Goal: Information Seeking & Learning: Learn about a topic

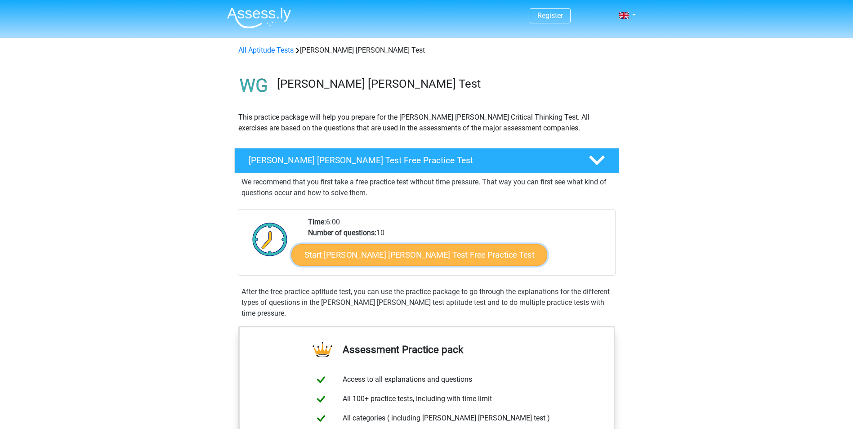
click at [383, 256] on link "Start Watson Glaser Test Free Practice Test" at bounding box center [419, 255] width 256 height 22
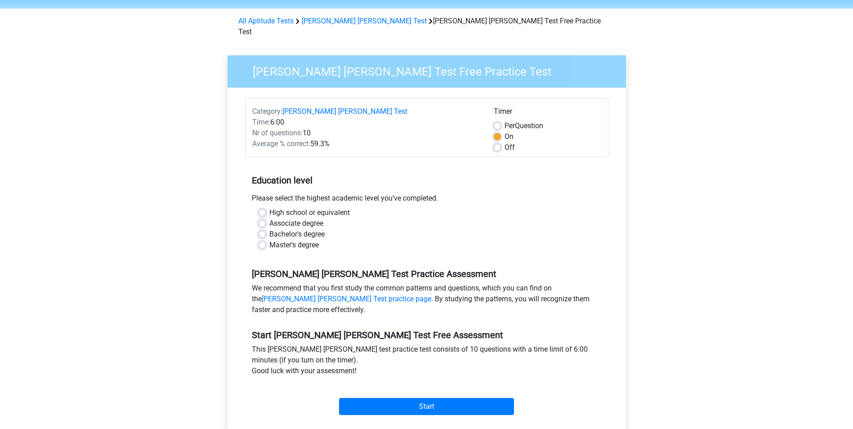
scroll to position [45, 0]
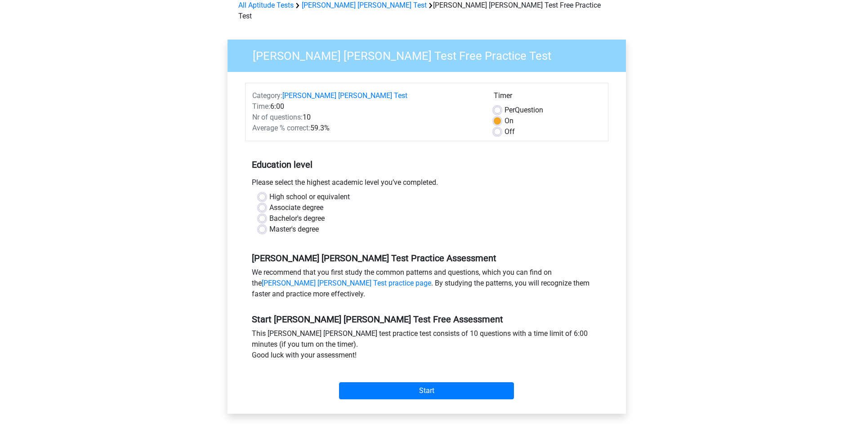
click at [267, 192] on div "High school or equivalent" at bounding box center [426, 197] width 336 height 11
click at [269, 192] on label "High school or equivalent" at bounding box center [309, 197] width 80 height 11
click at [259, 192] on input "High school or equivalent" at bounding box center [261, 196] width 7 height 9
radio input "true"
click at [402, 382] on input "Start" at bounding box center [426, 390] width 175 height 17
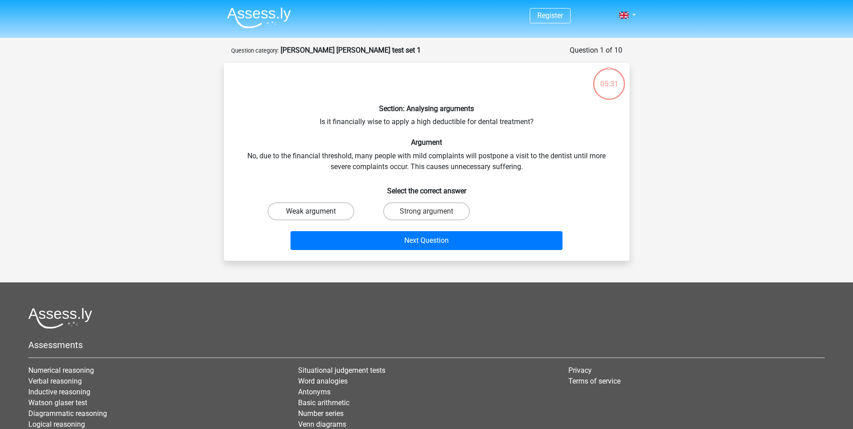
click at [292, 215] on label "Weak argument" at bounding box center [310, 211] width 87 height 18
click at [311, 215] on input "Weak argument" at bounding box center [314, 214] width 6 height 6
radio input "true"
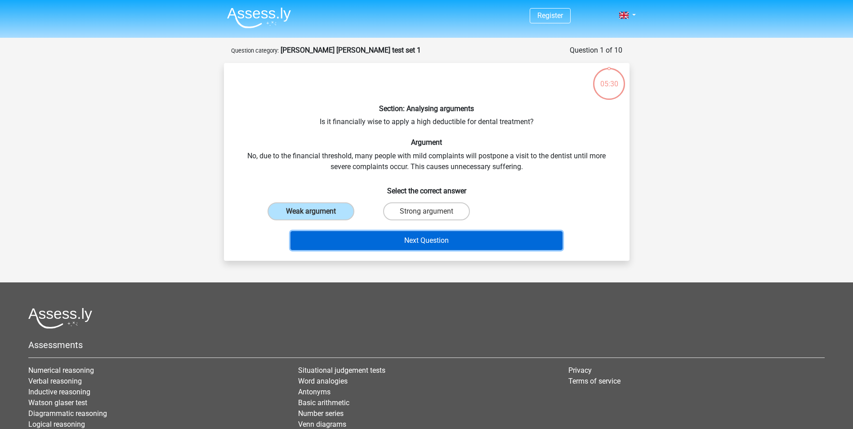
click at [348, 236] on button "Next Question" at bounding box center [426, 240] width 272 height 19
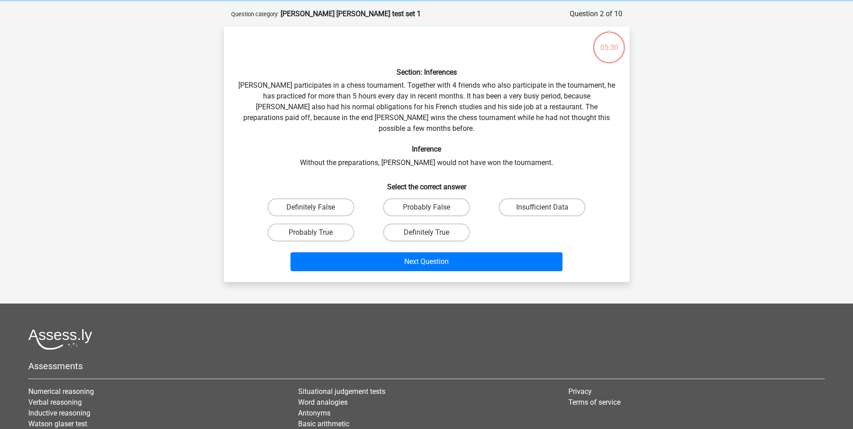
scroll to position [45, 0]
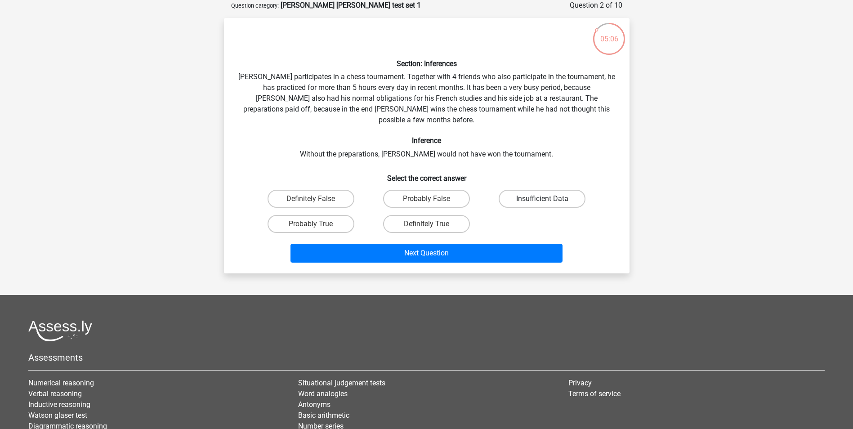
click at [536, 194] on label "Insufficient Data" at bounding box center [542, 199] width 87 height 18
click at [542, 199] on input "Insufficient Data" at bounding box center [545, 202] width 6 height 6
radio input "true"
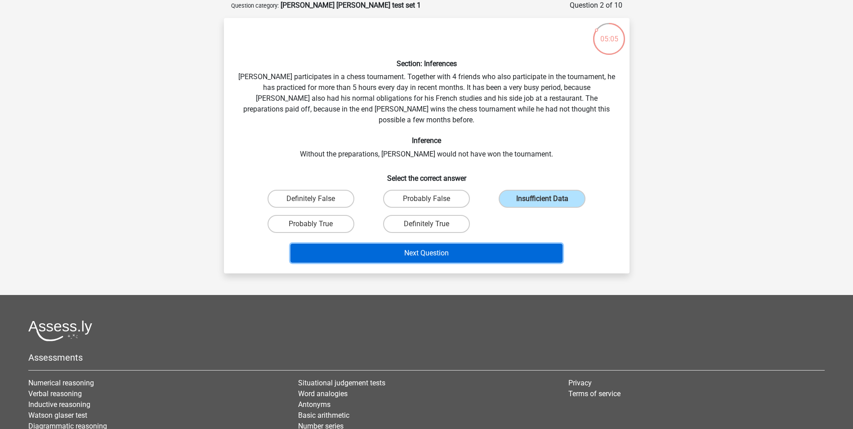
click at [432, 245] on button "Next Question" at bounding box center [426, 253] width 272 height 19
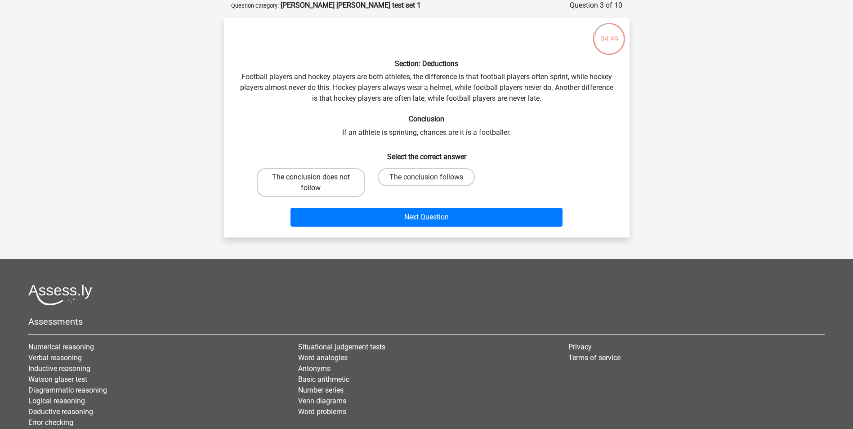
click at [307, 191] on label "The conclusion does not follow" at bounding box center [311, 182] width 108 height 29
click at [311, 183] on input "The conclusion does not follow" at bounding box center [314, 180] width 6 height 6
radio input "true"
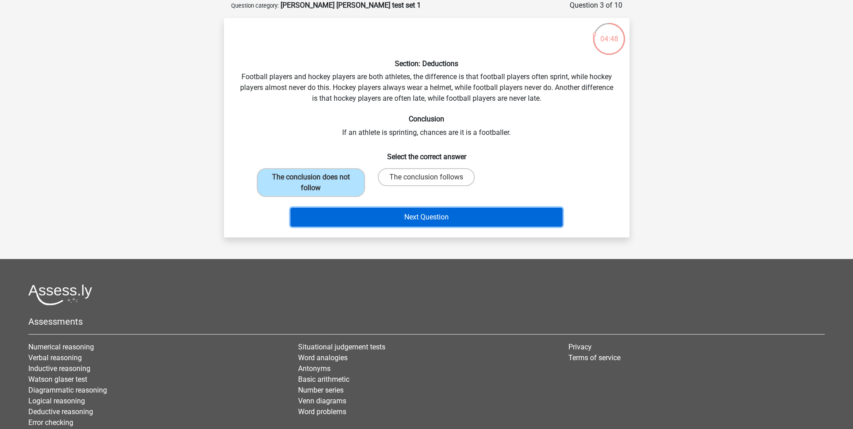
click at [396, 215] on button "Next Question" at bounding box center [426, 217] width 272 height 19
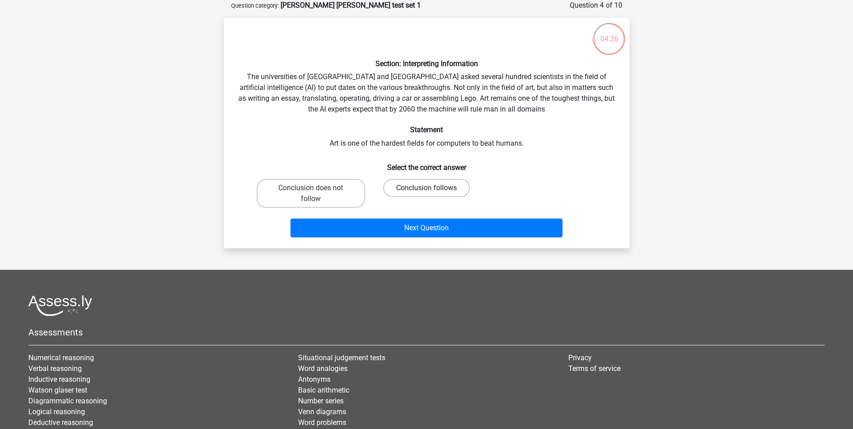
click at [425, 182] on label "Conclusion follows" at bounding box center [426, 188] width 87 height 18
click at [426, 188] on input "Conclusion follows" at bounding box center [429, 191] width 6 height 6
radio input "true"
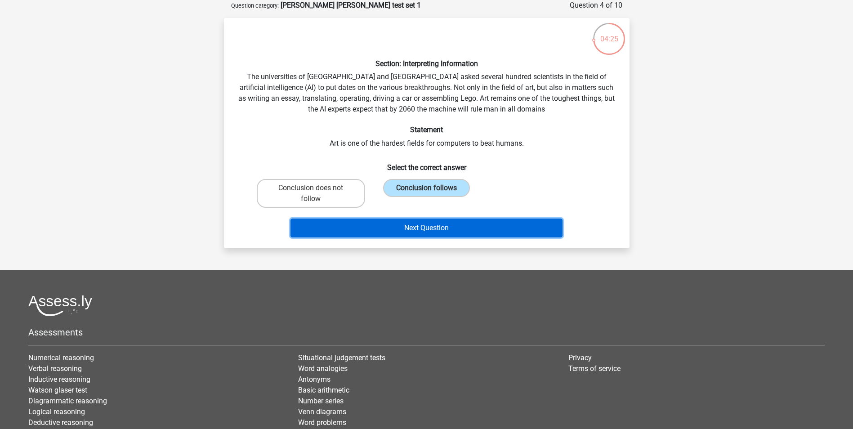
click at [439, 222] on button "Next Question" at bounding box center [426, 227] width 272 height 19
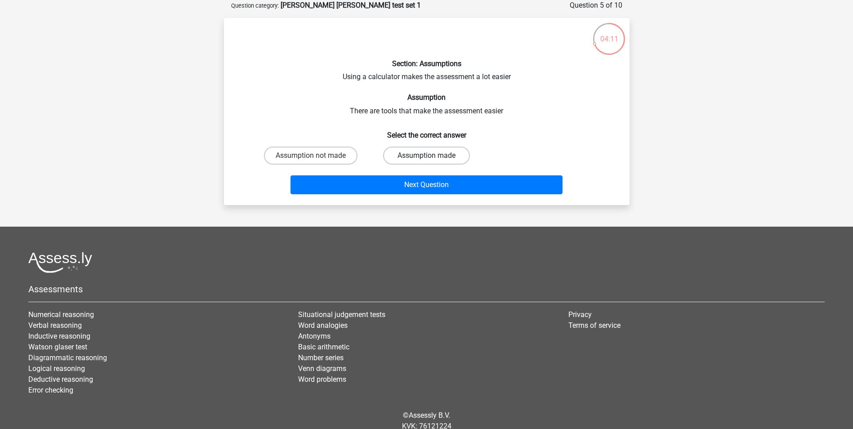
click at [410, 150] on label "Assumption made" at bounding box center [426, 156] width 87 height 18
click at [426, 156] on input "Assumption made" at bounding box center [429, 159] width 6 height 6
radio input "true"
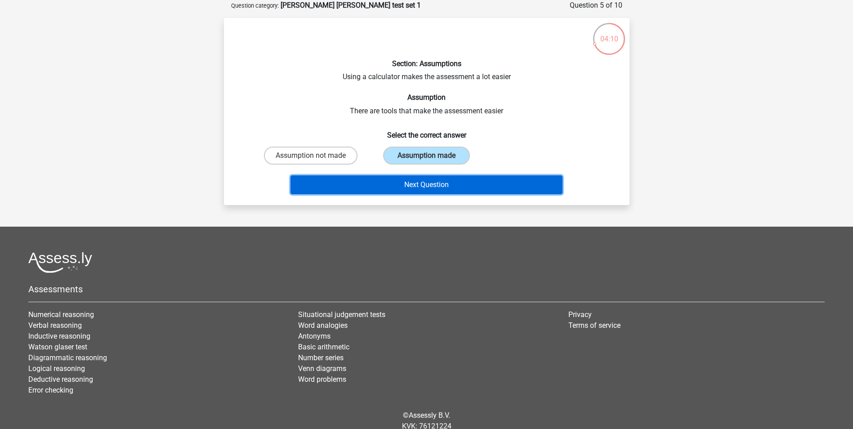
click at [416, 179] on button "Next Question" at bounding box center [426, 184] width 272 height 19
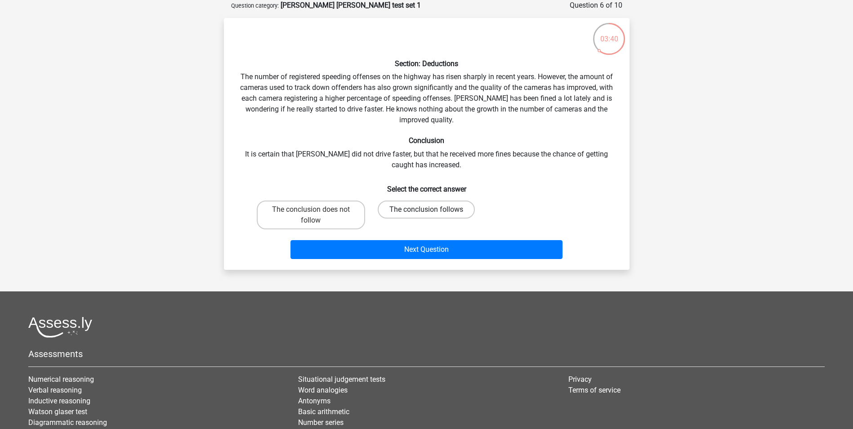
click at [414, 204] on label "The conclusion follows" at bounding box center [426, 210] width 97 height 18
click at [426, 209] on input "The conclusion follows" at bounding box center [429, 212] width 6 height 6
radio input "true"
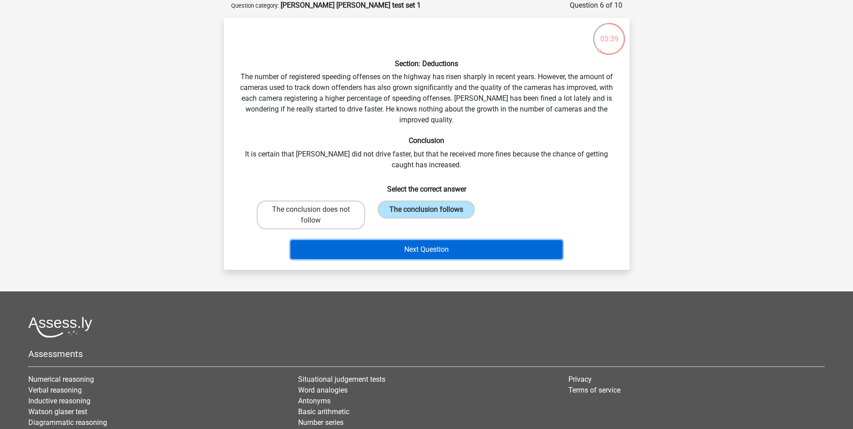
click at [423, 248] on button "Next Question" at bounding box center [426, 249] width 272 height 19
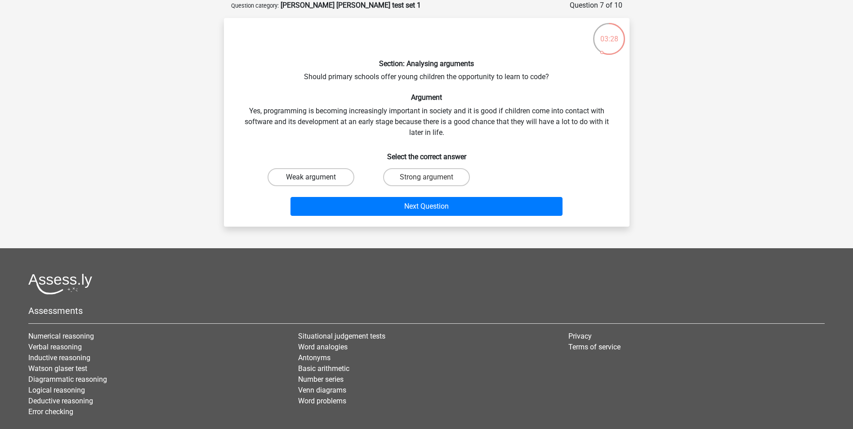
click at [294, 175] on label "Weak argument" at bounding box center [310, 177] width 87 height 18
click at [311, 177] on input "Weak argument" at bounding box center [314, 180] width 6 height 6
radio input "true"
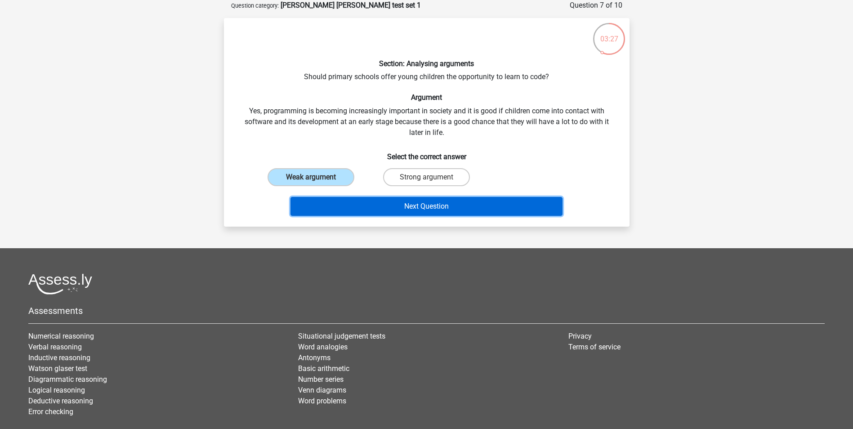
click at [326, 199] on button "Next Question" at bounding box center [426, 206] width 272 height 19
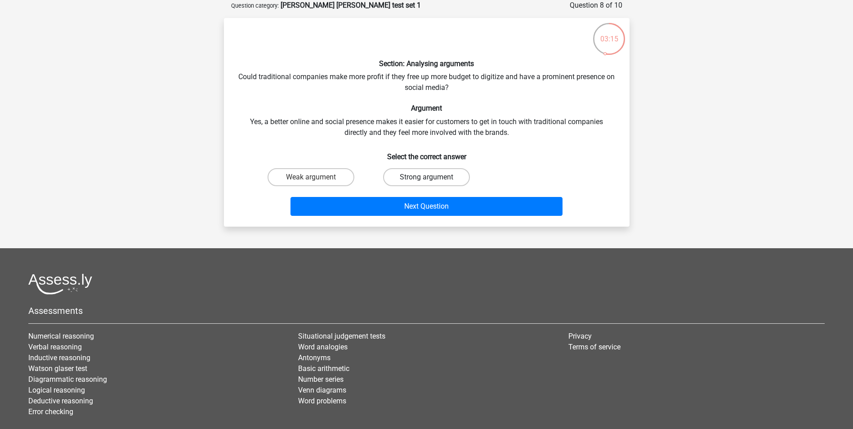
click at [435, 177] on label "Strong argument" at bounding box center [426, 177] width 87 height 18
click at [432, 177] on input "Strong argument" at bounding box center [429, 180] width 6 height 6
radio input "true"
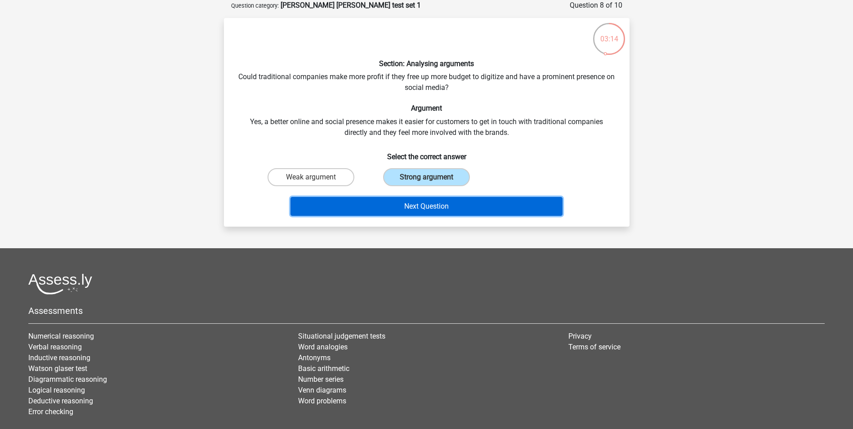
click at [431, 203] on button "Next Question" at bounding box center [426, 206] width 272 height 19
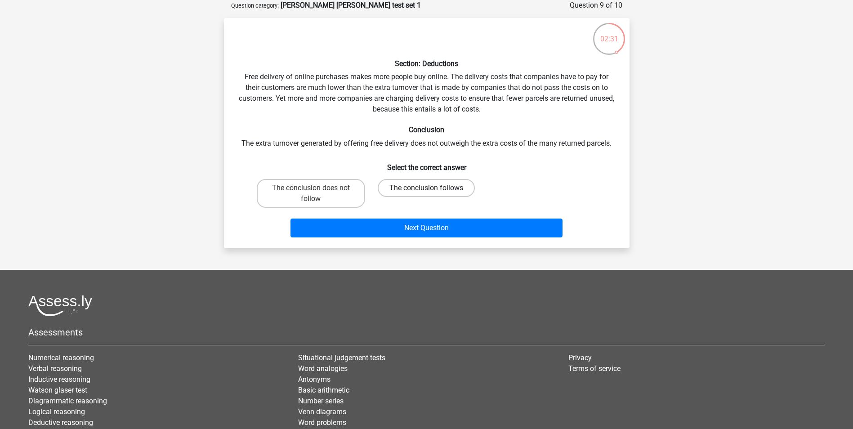
click at [435, 184] on label "The conclusion follows" at bounding box center [426, 188] width 97 height 18
click at [432, 188] on input "The conclusion follows" at bounding box center [429, 191] width 6 height 6
radio input "true"
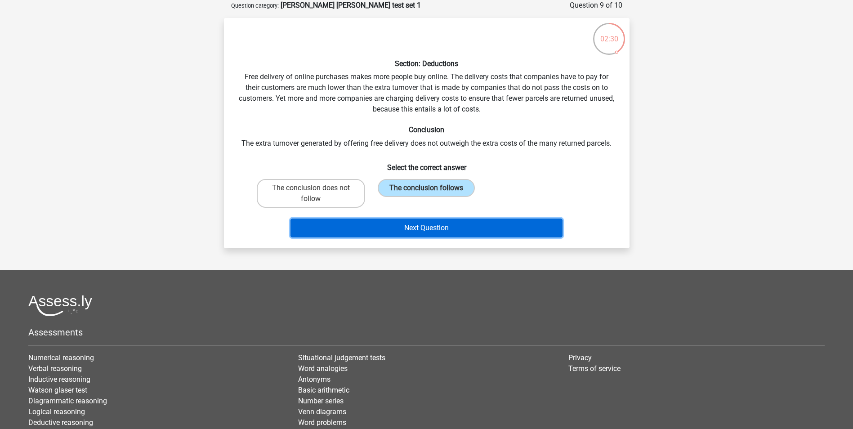
click at [425, 227] on button "Next Question" at bounding box center [426, 227] width 272 height 19
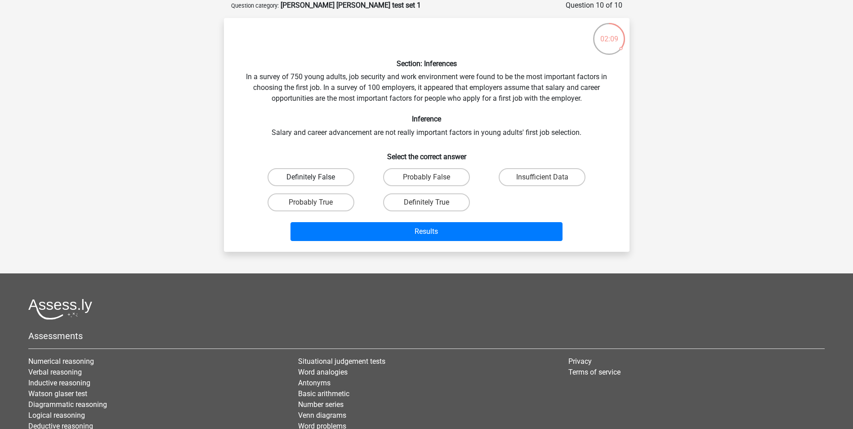
click at [339, 171] on label "Definitely False" at bounding box center [310, 177] width 87 height 18
click at [316, 177] on input "Definitely False" at bounding box center [314, 180] width 6 height 6
radio input "true"
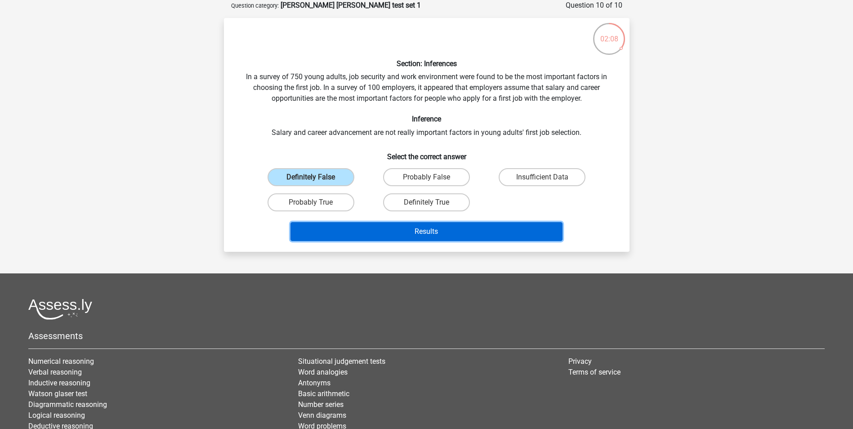
click at [385, 234] on button "Results" at bounding box center [426, 231] width 272 height 19
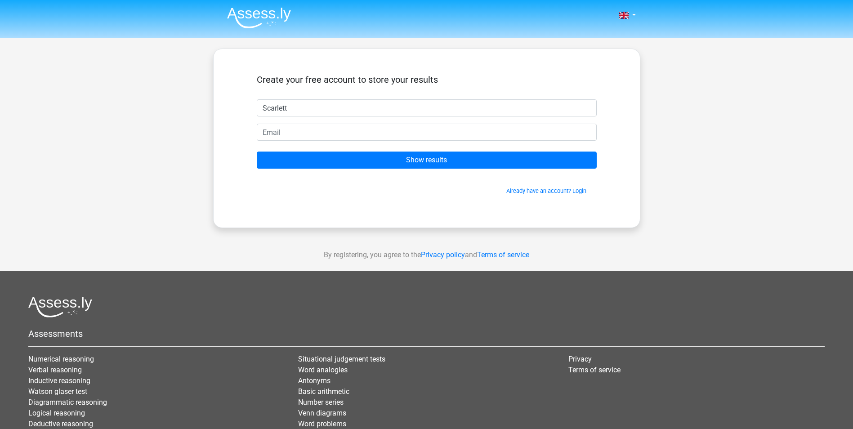
type input "Scarlett"
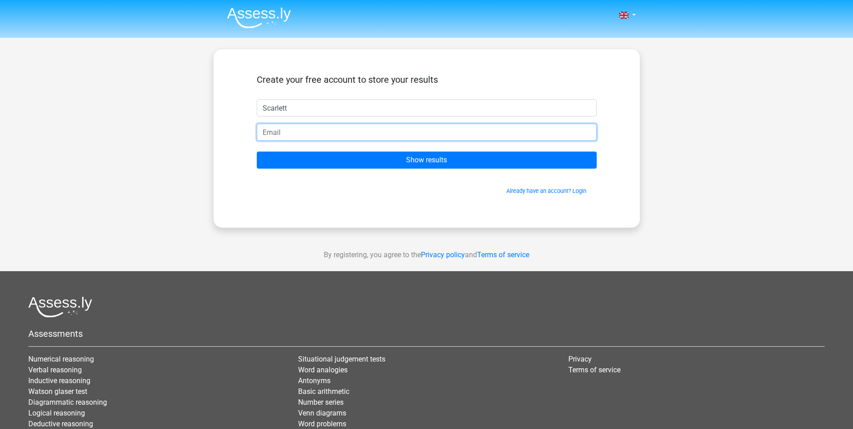
click at [306, 131] on input "email" at bounding box center [427, 132] width 340 height 17
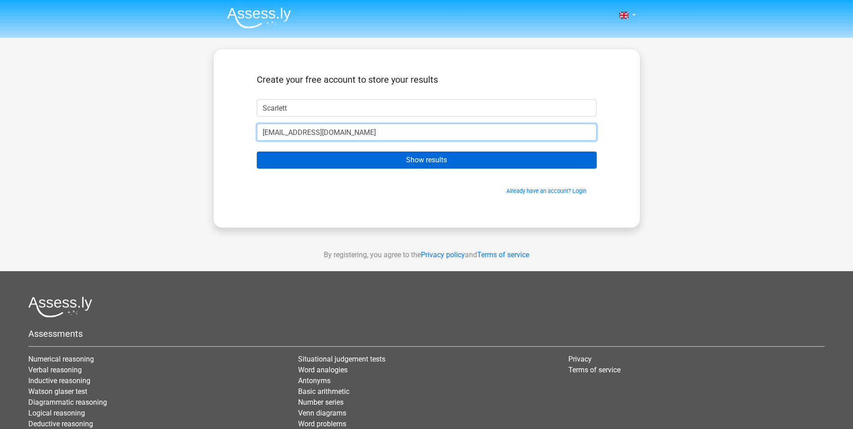
type input "scaaxxx23@gmail.com"
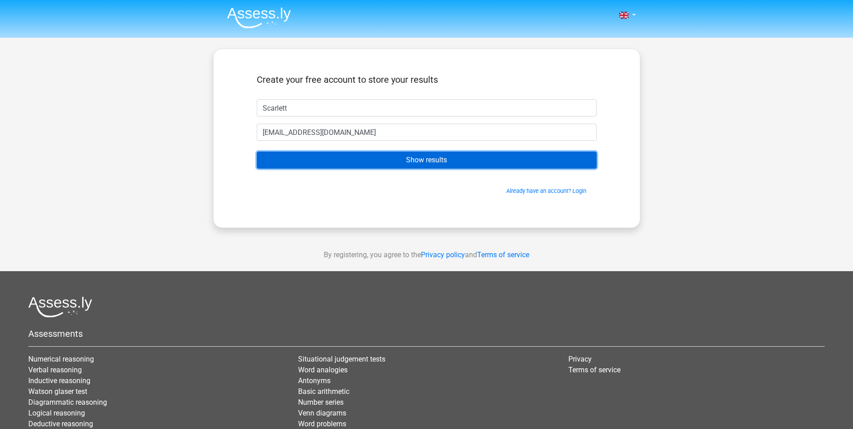
click at [340, 154] on input "Show results" at bounding box center [427, 160] width 340 height 17
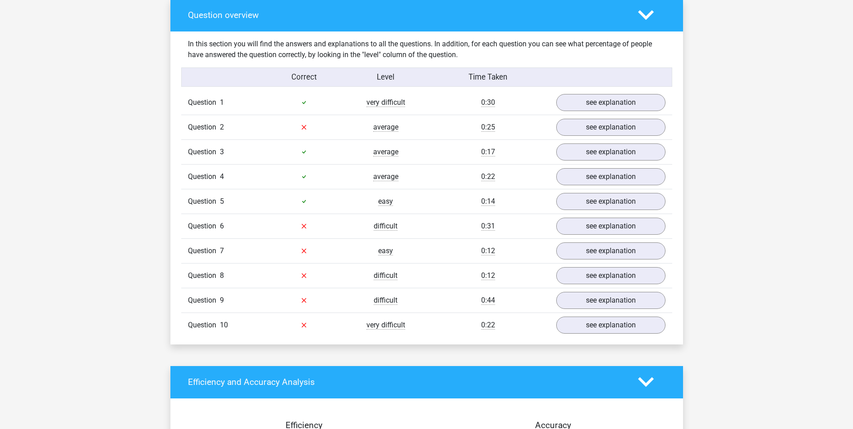
scroll to position [674, 0]
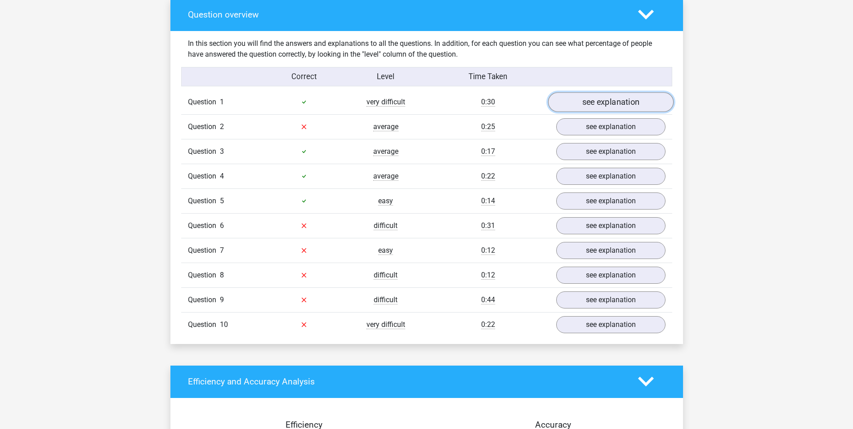
click at [621, 92] on link "see explanation" at bounding box center [610, 102] width 125 height 20
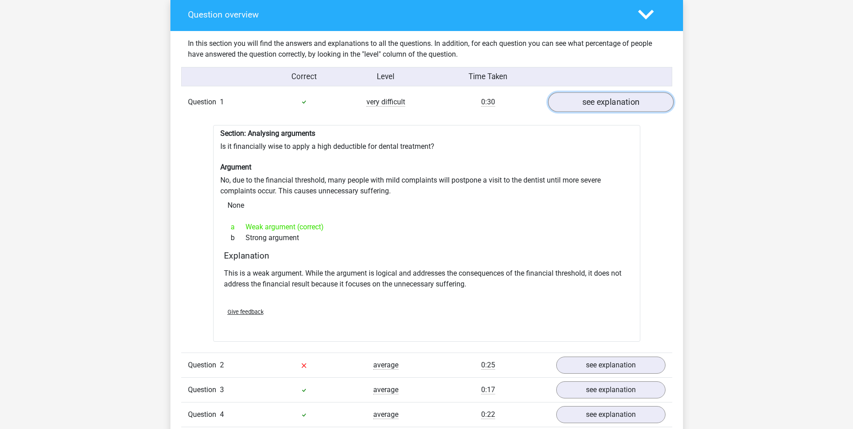
click at [618, 92] on link "see explanation" at bounding box center [610, 102] width 125 height 20
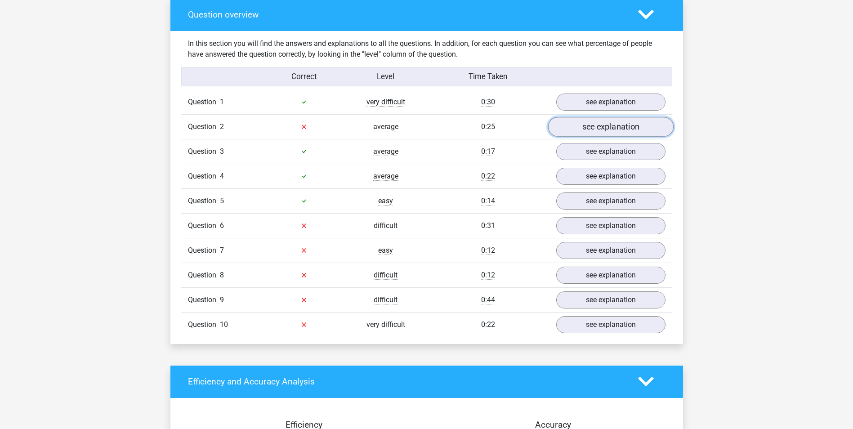
click at [608, 117] on link "see explanation" at bounding box center [610, 127] width 125 height 20
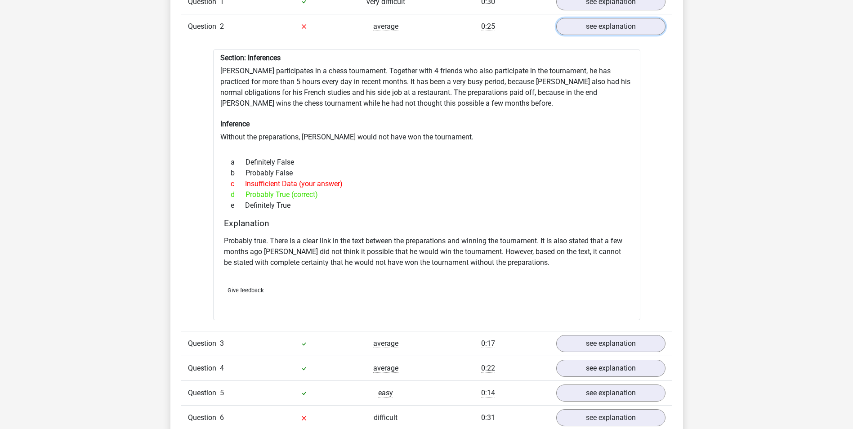
scroll to position [899, 0]
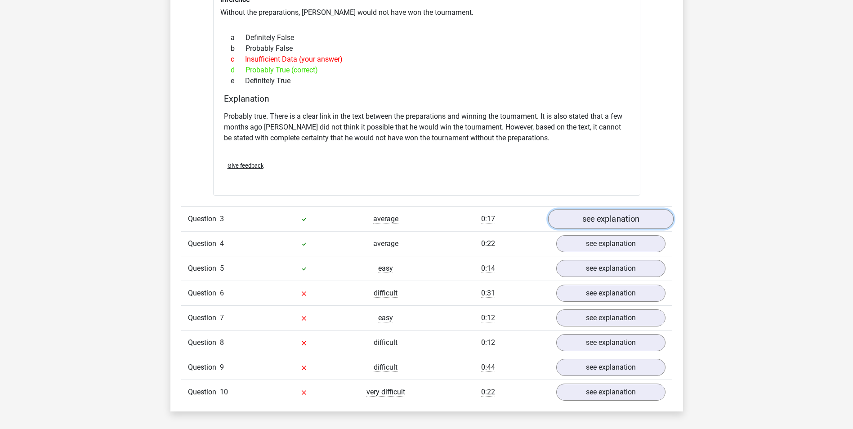
click at [579, 209] on link "see explanation" at bounding box center [610, 219] width 125 height 20
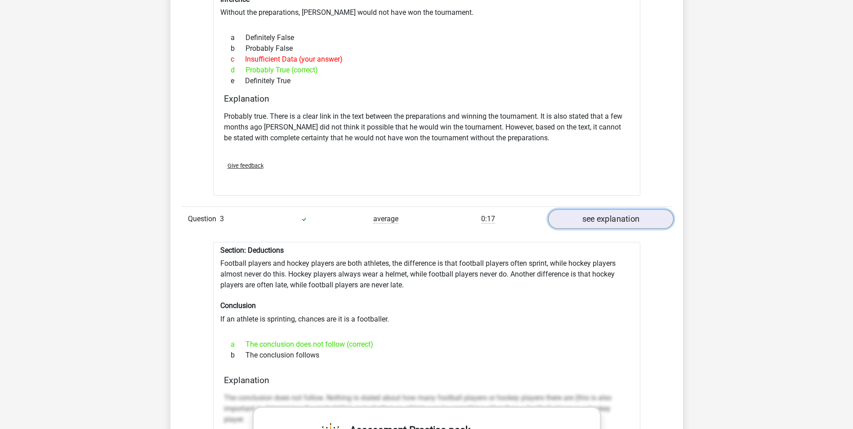
click at [579, 209] on link "see explanation" at bounding box center [610, 219] width 125 height 20
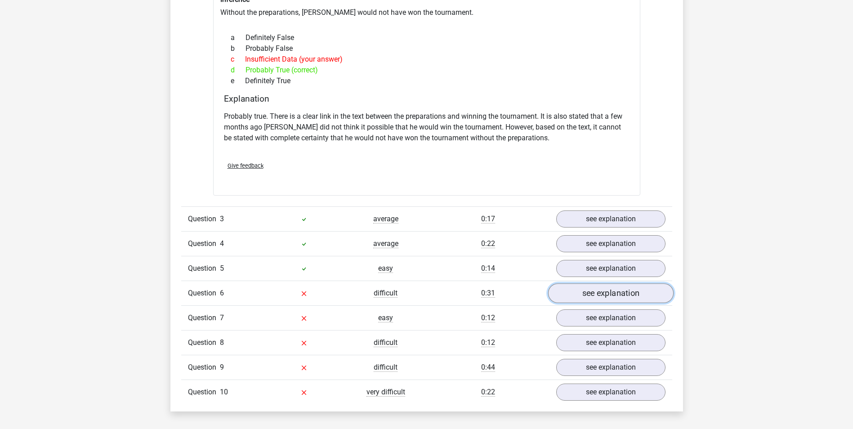
click at [589, 283] on link "see explanation" at bounding box center [610, 293] width 125 height 20
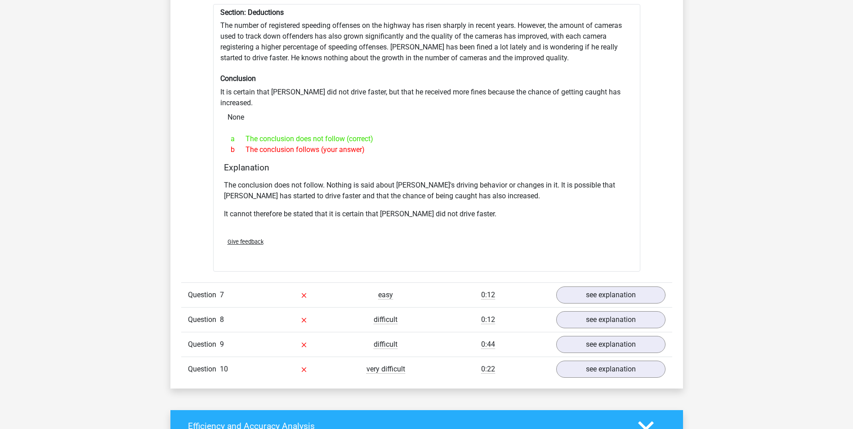
scroll to position [1259, 0]
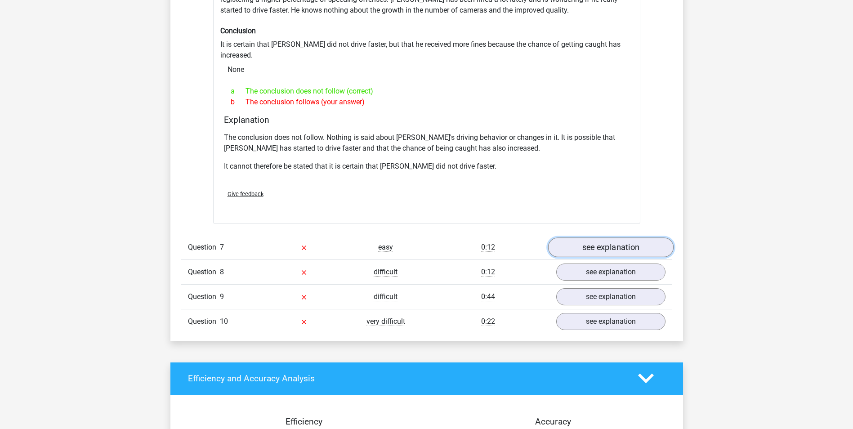
click at [587, 237] on link "see explanation" at bounding box center [610, 247] width 125 height 20
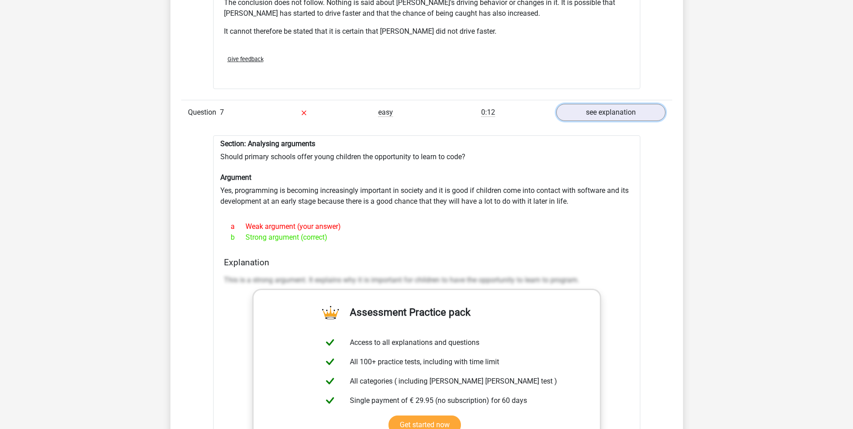
scroll to position [1618, 0]
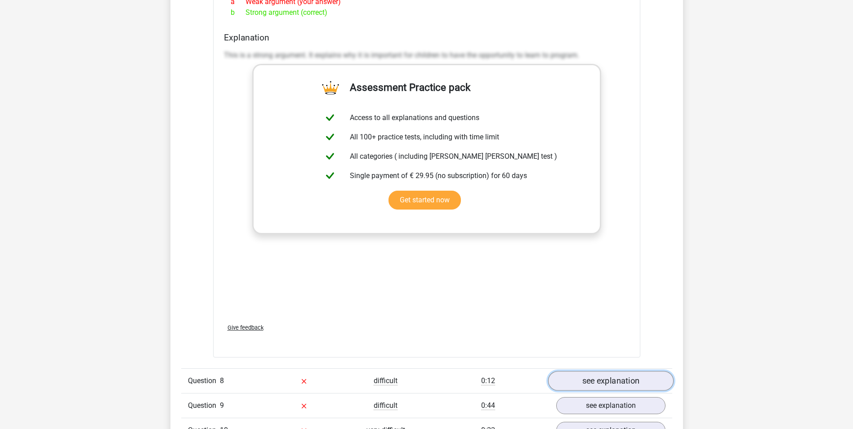
click at [621, 371] on link "see explanation" at bounding box center [610, 381] width 125 height 20
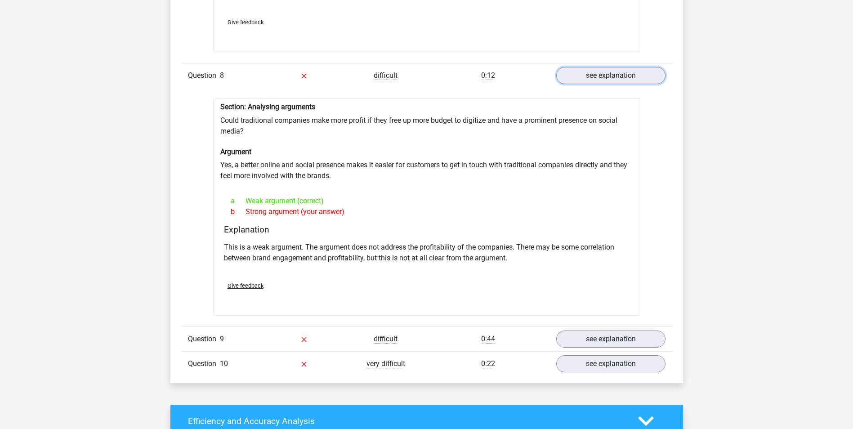
scroll to position [1933, 0]
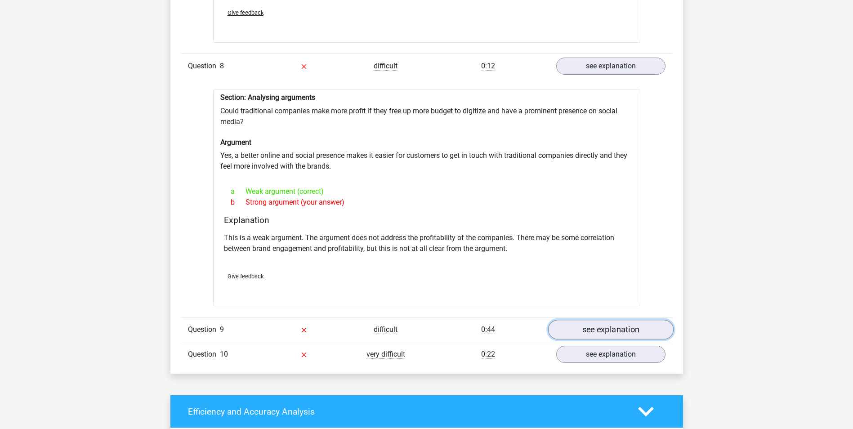
click at [576, 320] on link "see explanation" at bounding box center [610, 330] width 125 height 20
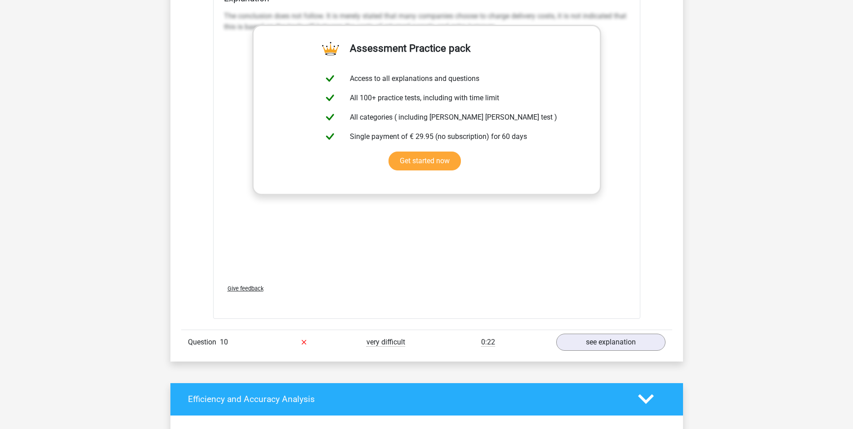
scroll to position [2607, 0]
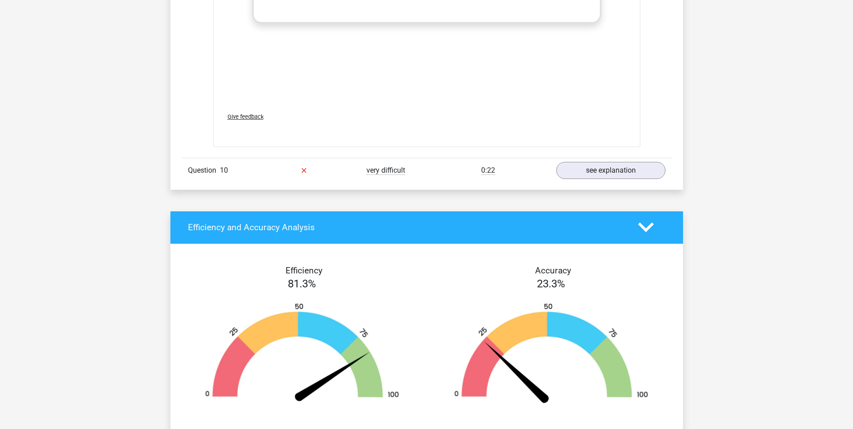
click at [618, 158] on div "Question 10 very difficult 0:22 see explanation" at bounding box center [426, 170] width 491 height 25
click at [618, 160] on link "see explanation" at bounding box center [610, 170] width 125 height 20
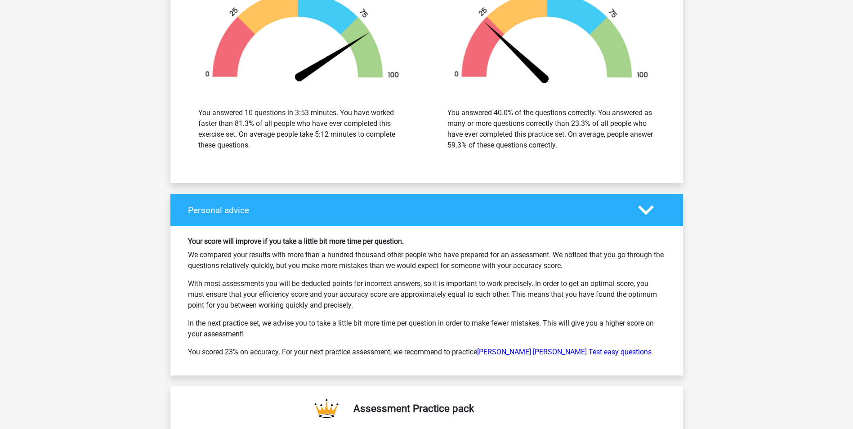
scroll to position [3462, 0]
